Goal: Find specific page/section: Find specific page/section

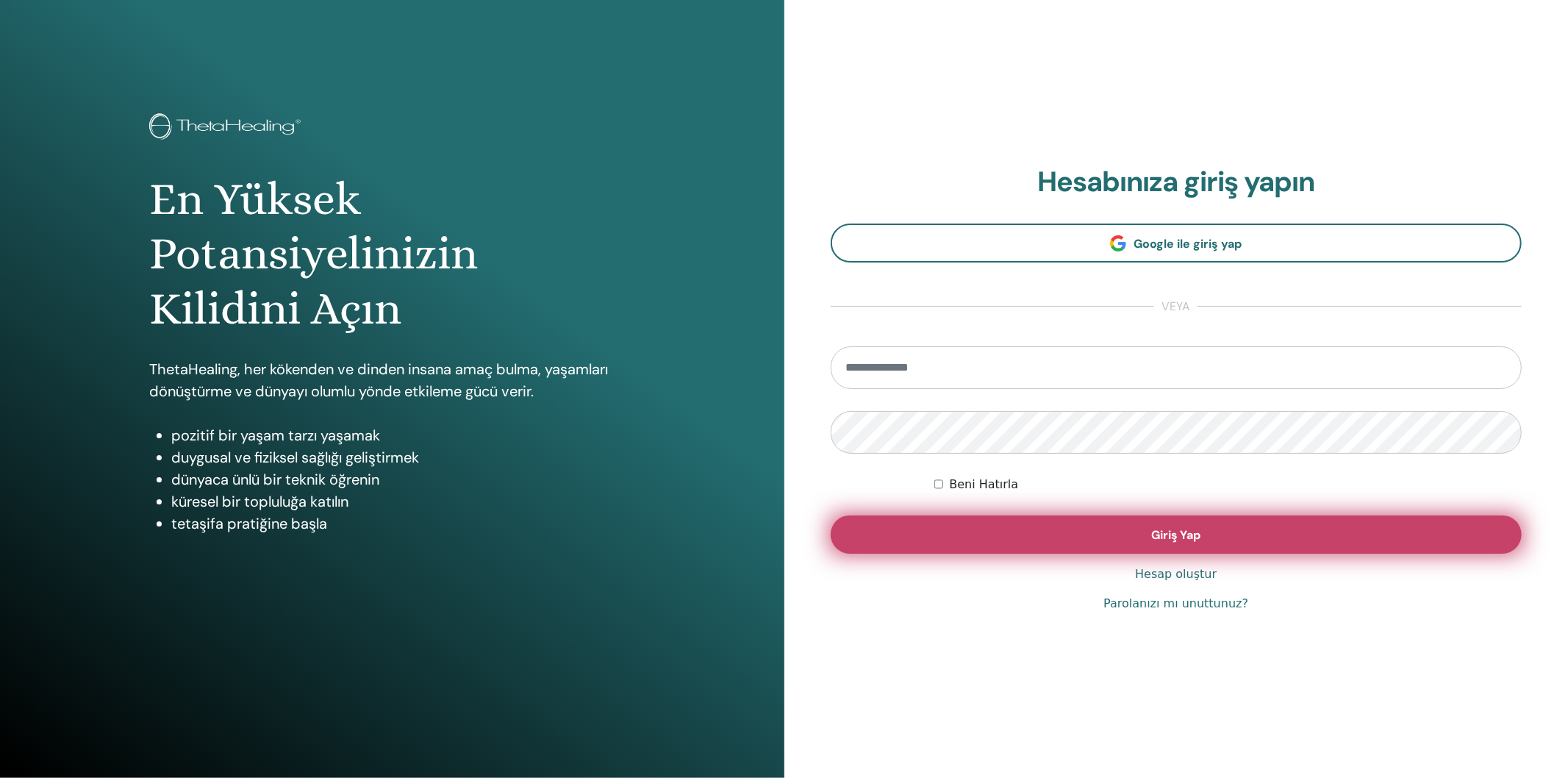
type input "**********"
click at [1048, 537] on button "Giriş Yap" at bounding box center [1176, 534] width 692 height 38
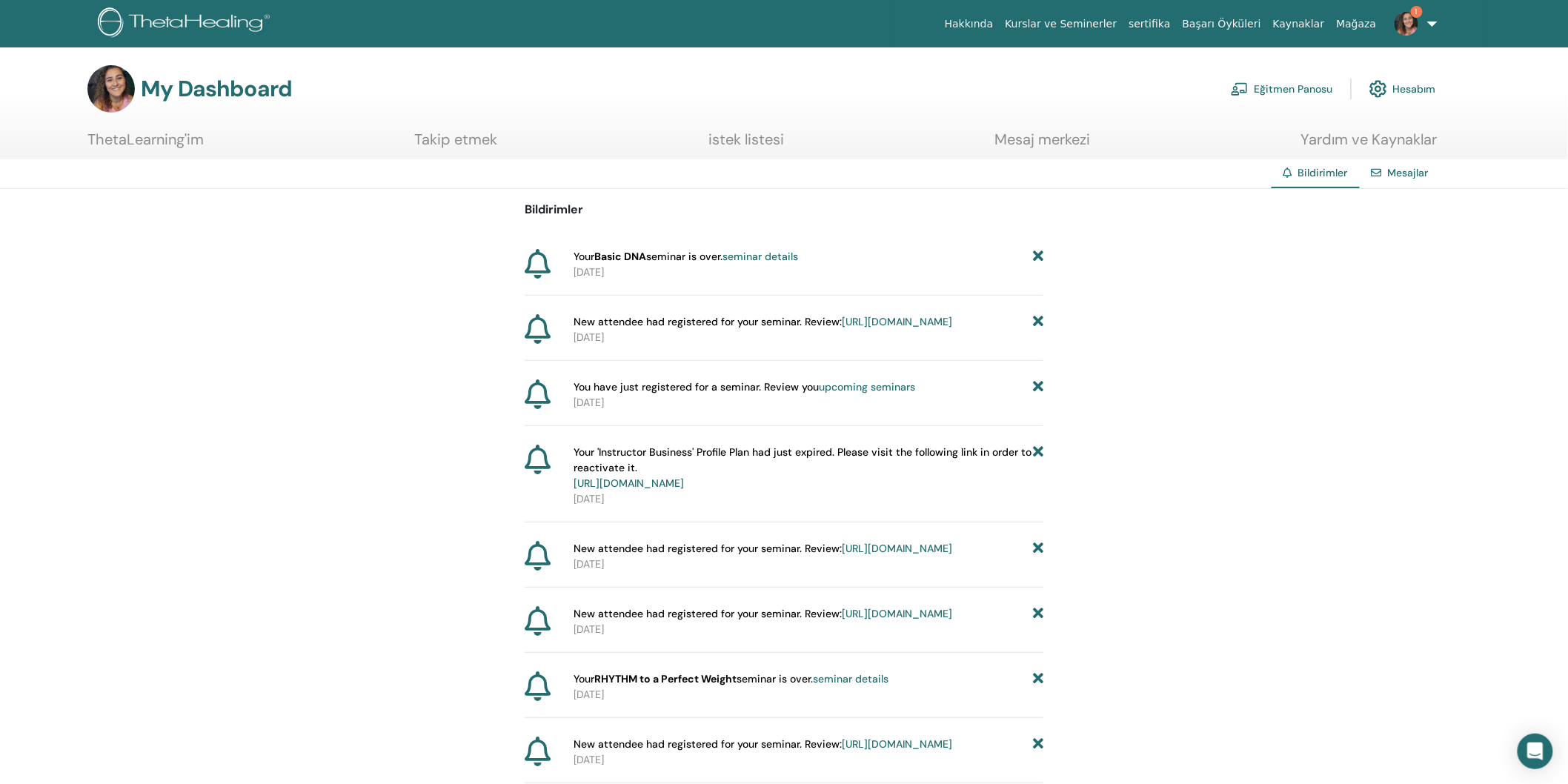
click at [1431, 89] on link "Hesabım" at bounding box center [1402, 88] width 67 height 32
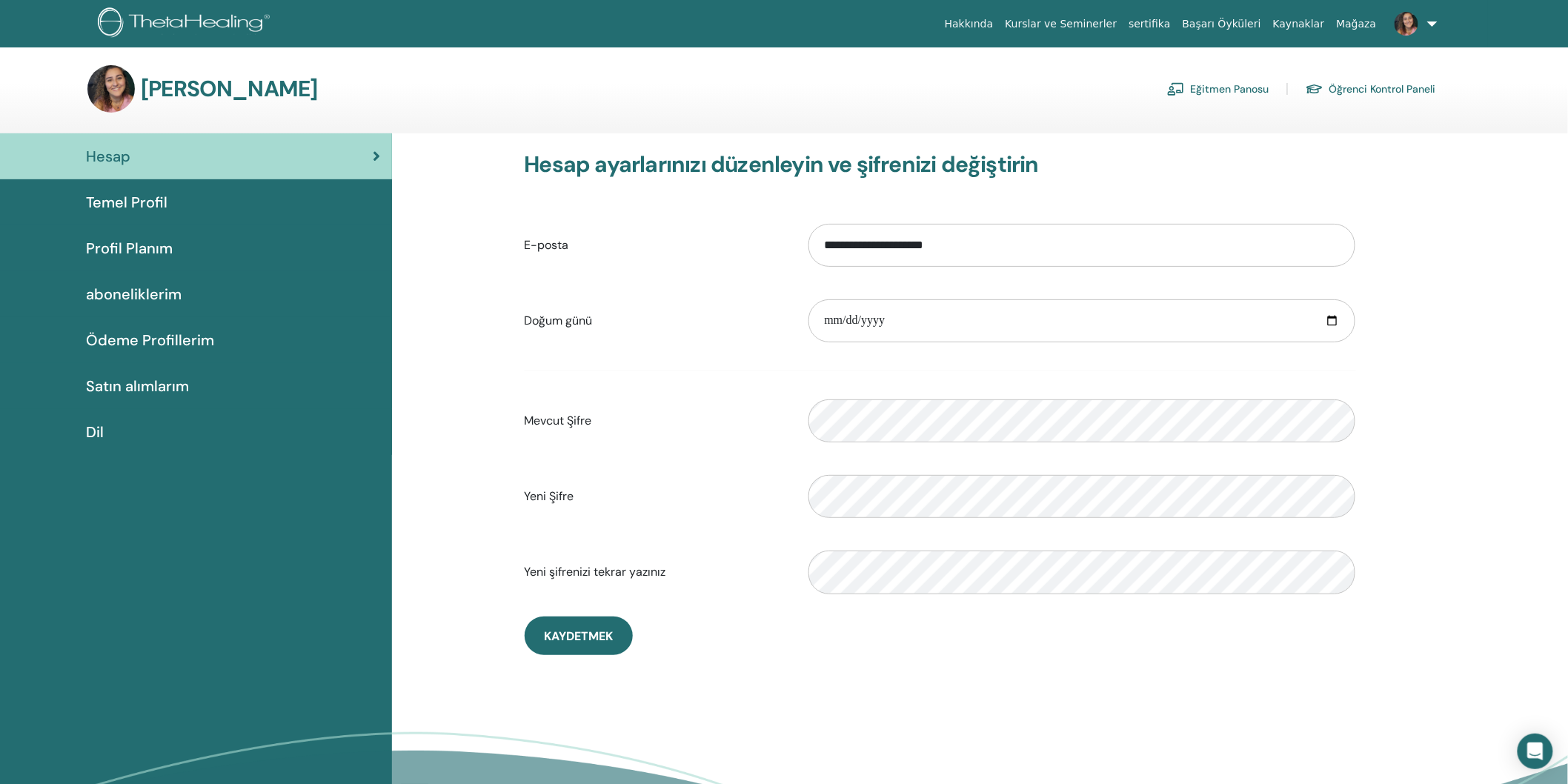
click at [1430, 32] on link at bounding box center [1413, 24] width 61 height 47
click at [1372, 111] on span "ThetaLearning'im" at bounding box center [1373, 112] width 80 height 14
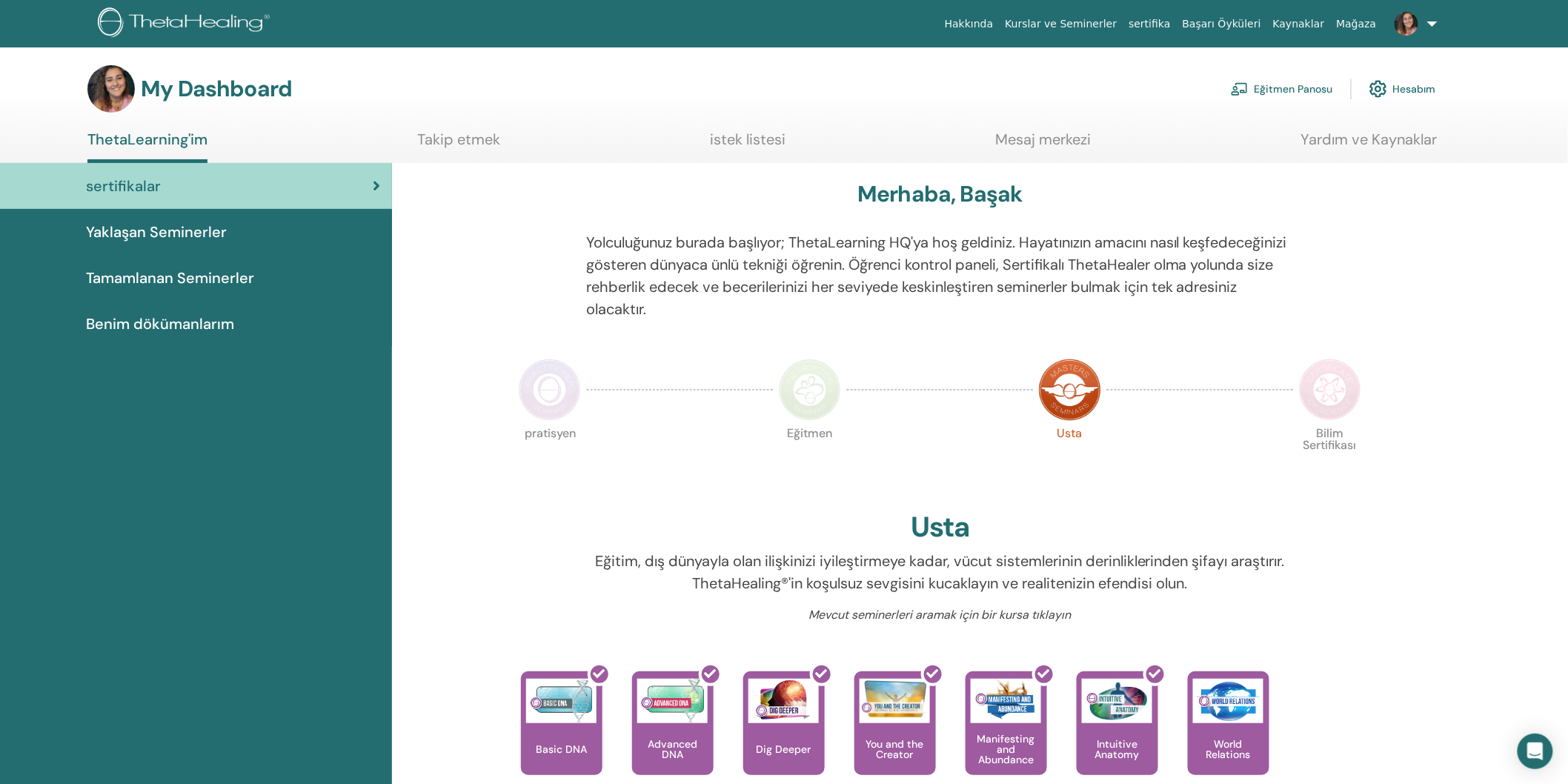
click at [137, 226] on span "Yaklaşan Seminerler" at bounding box center [157, 231] width 141 height 23
